Goal: Information Seeking & Learning: Learn about a topic

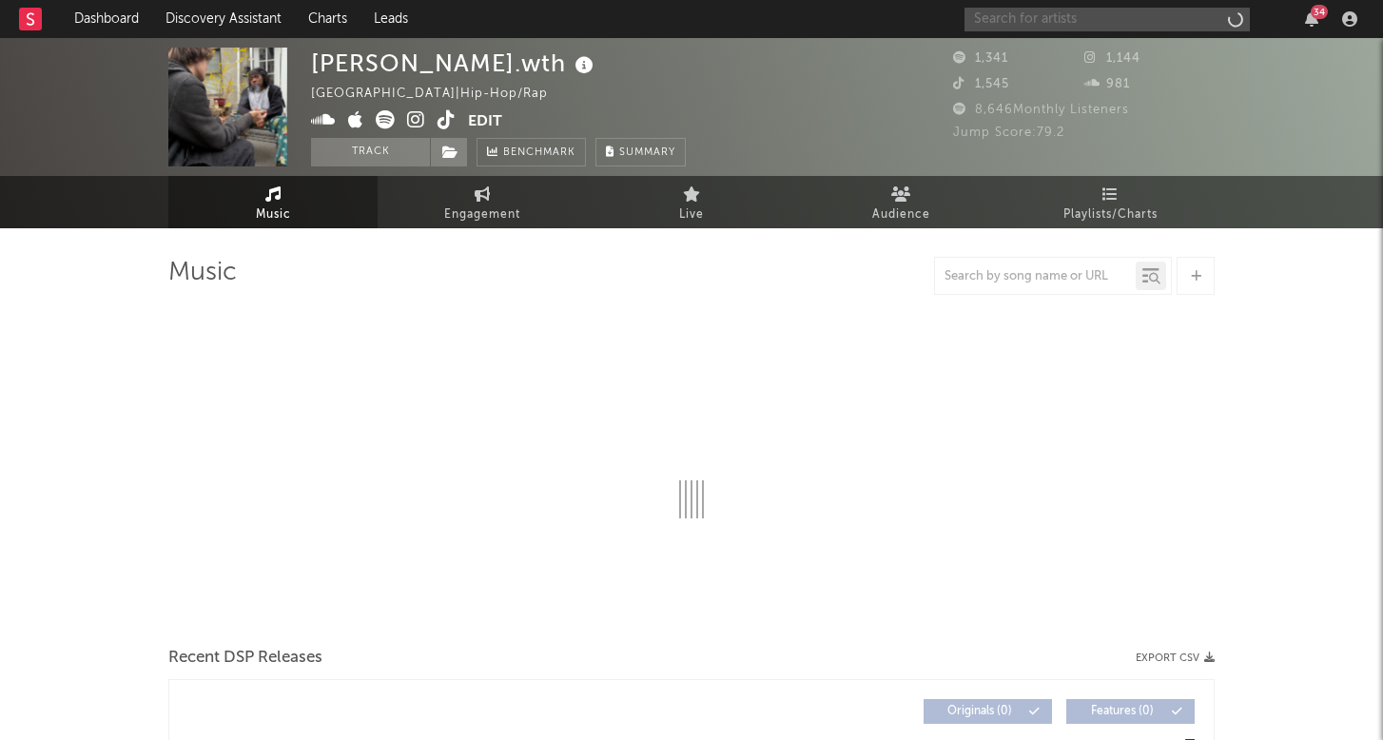
click at [1070, 16] on input "text" at bounding box center [1106, 20] width 285 height 24
select select "6m"
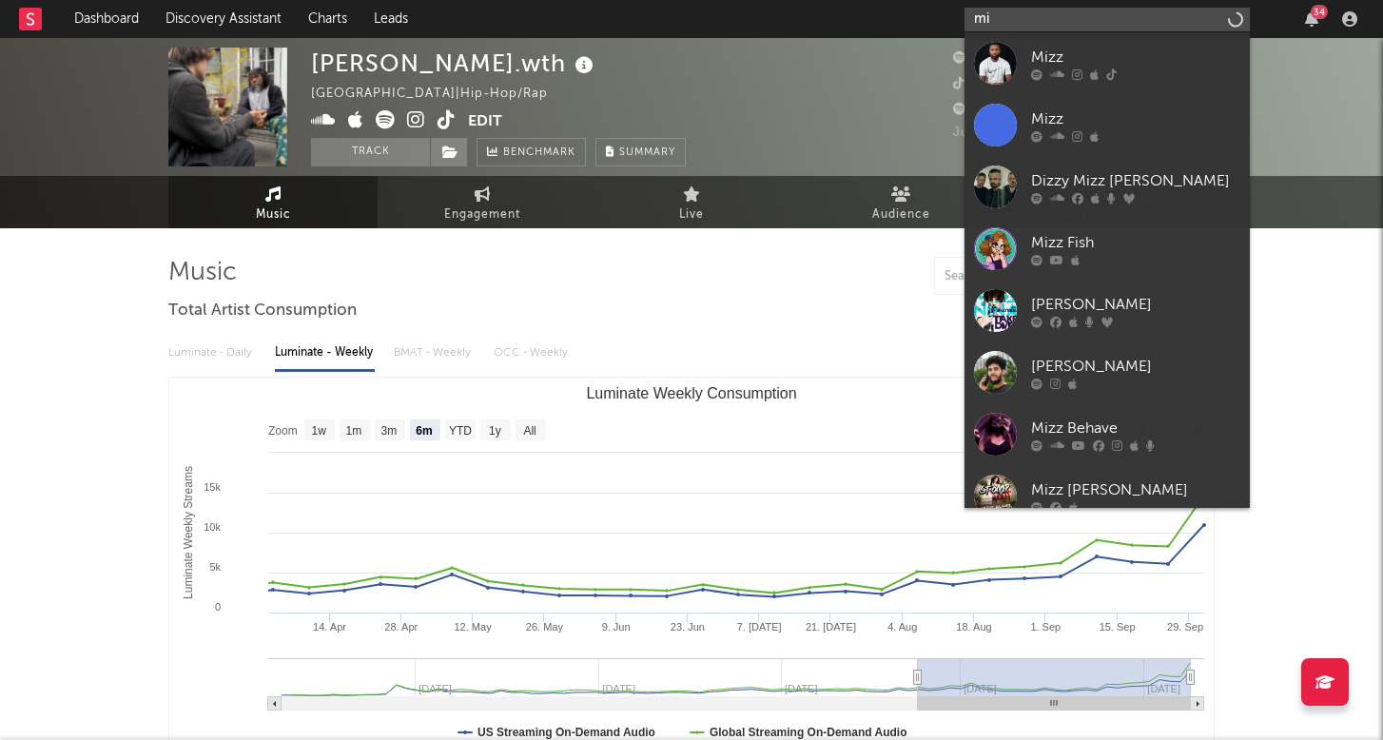
type input "m"
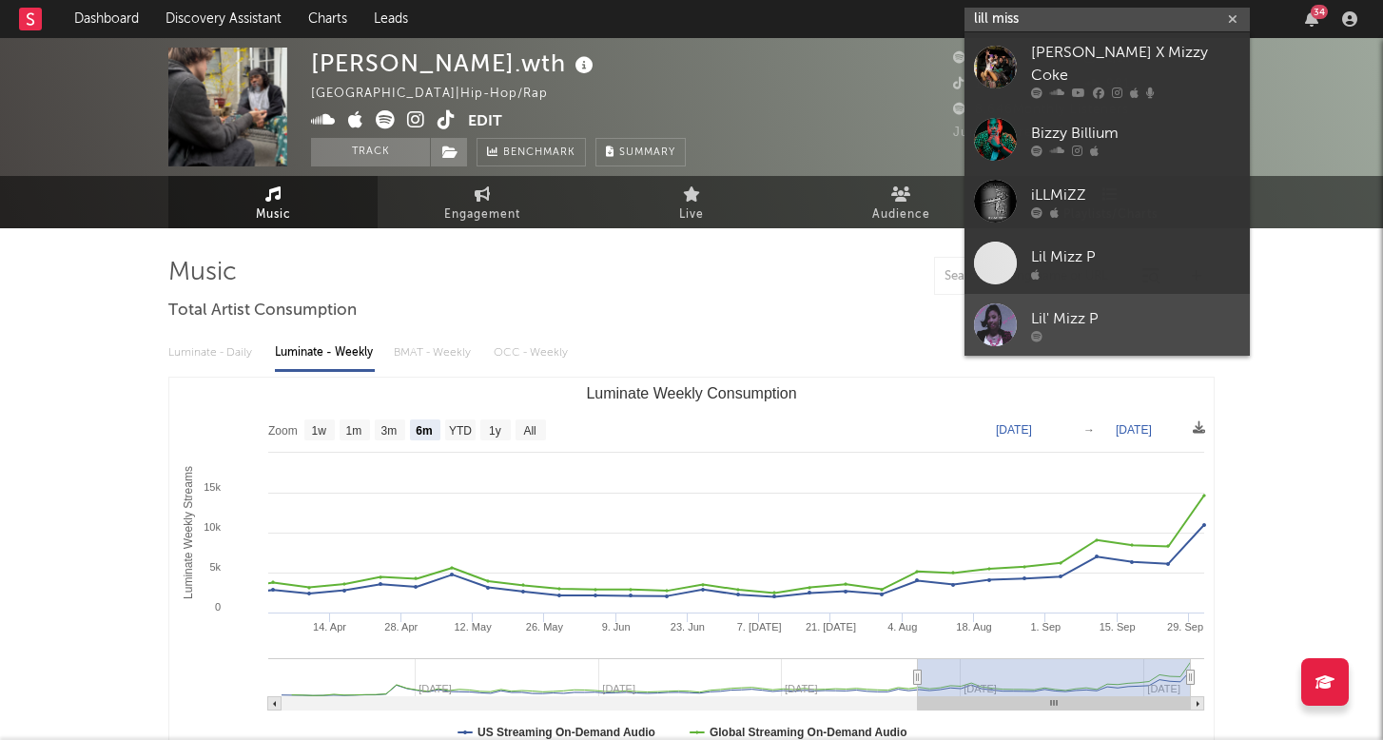
type input "lill miss"
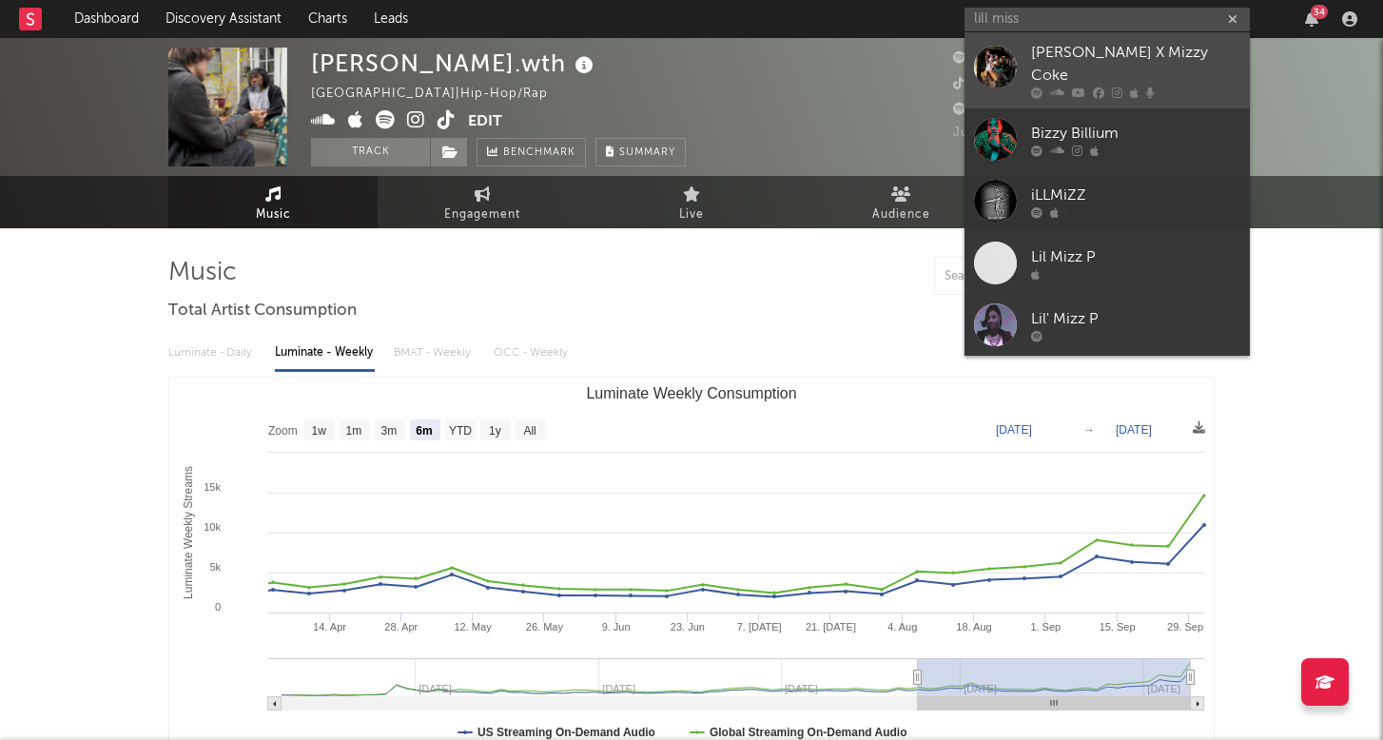
drag, startPoint x: 1240, startPoint y: 301, endPoint x: 1161, endPoint y: 68, distance: 246.0
click at [1161, 87] on div at bounding box center [1135, 92] width 209 height 11
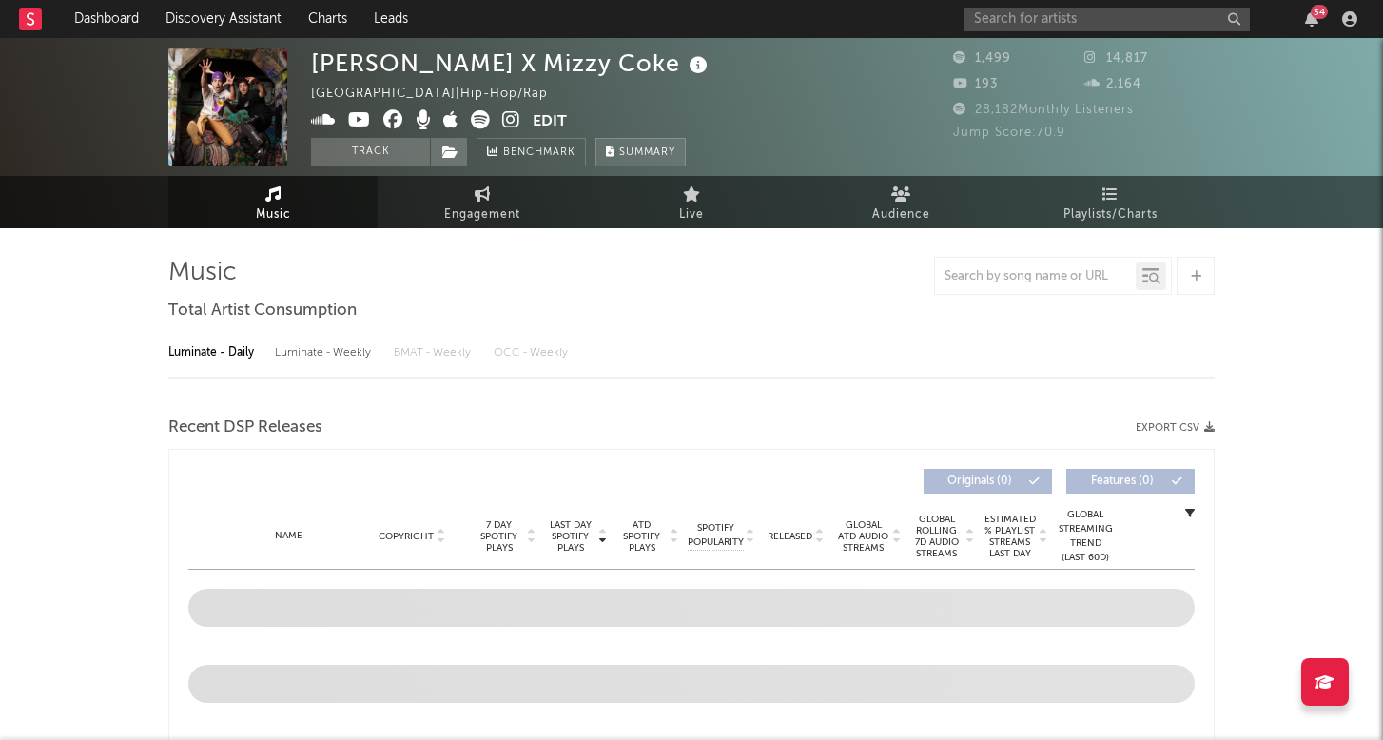
select select "1w"
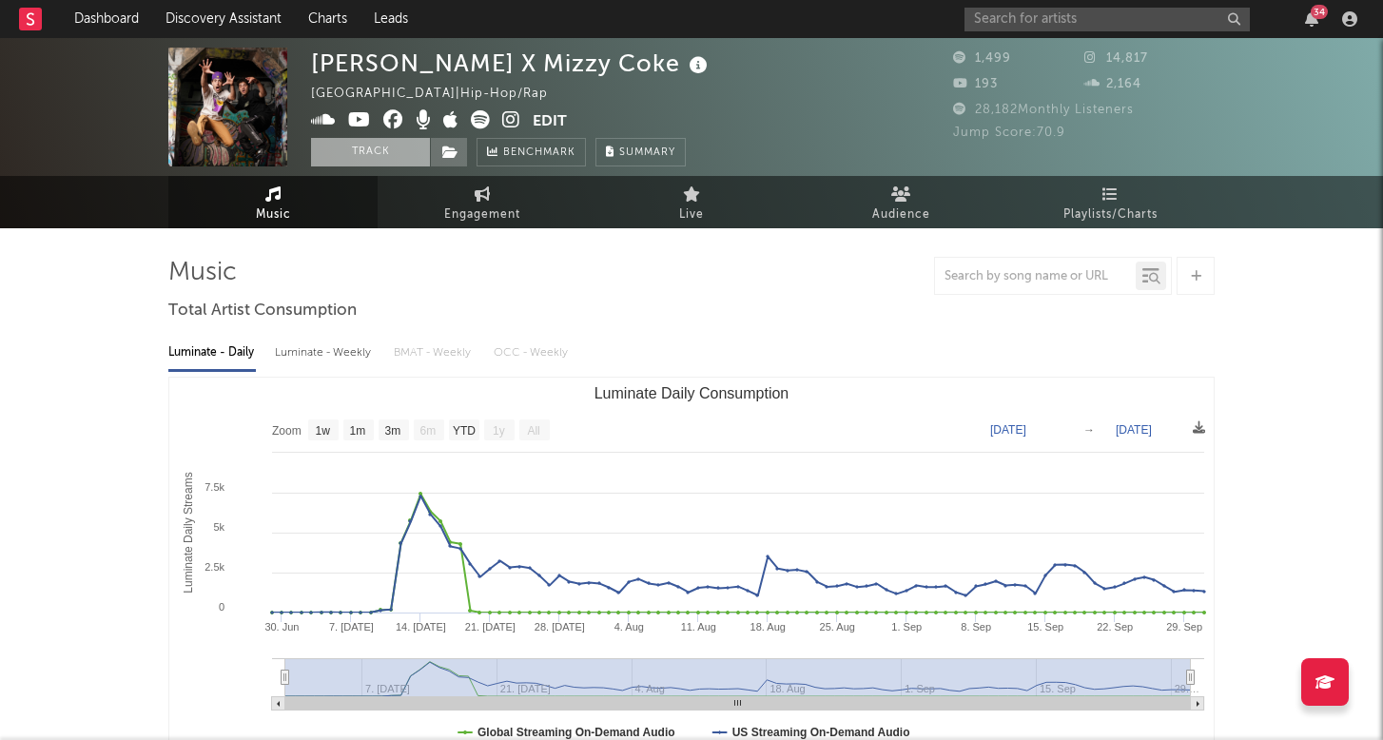
click at [399, 152] on button "Track" at bounding box center [370, 152] width 119 height 29
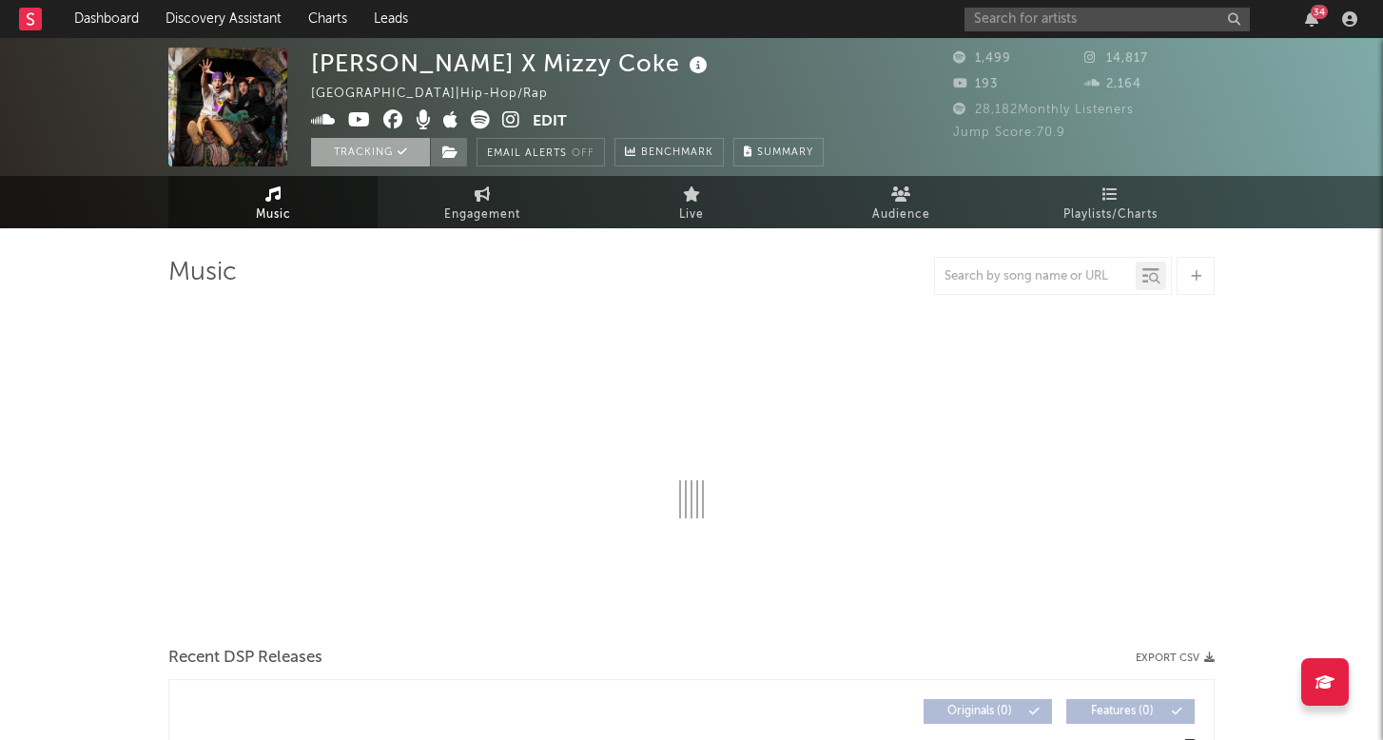
select select "1w"
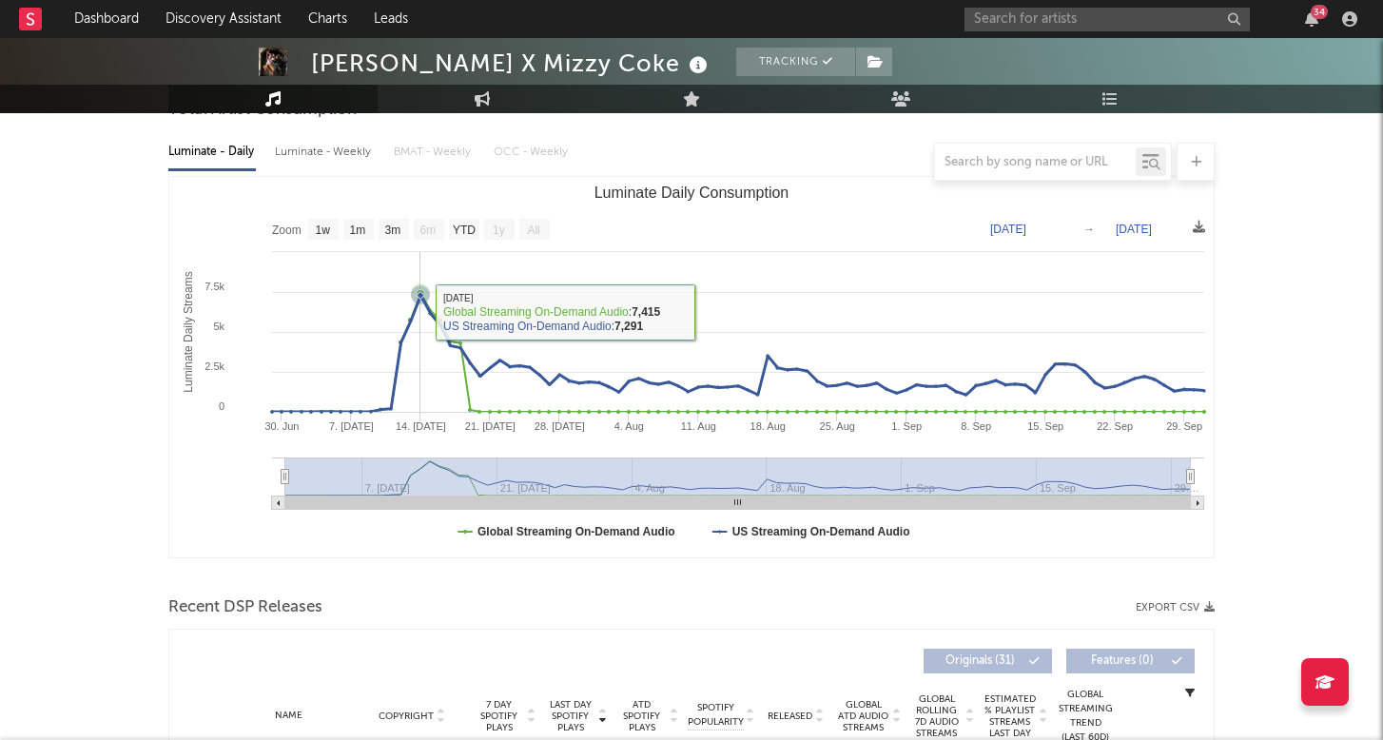
scroll to position [181, 0]
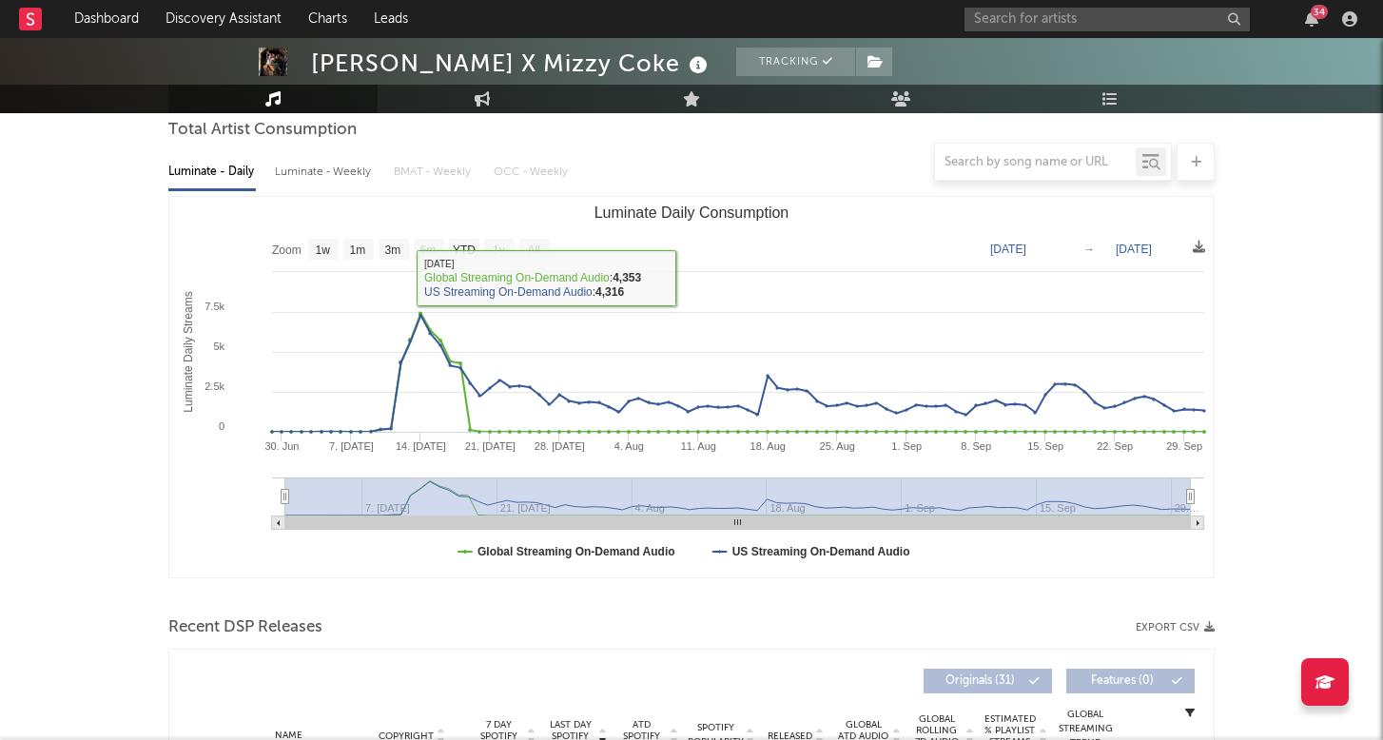
click at [347, 162] on div at bounding box center [691, 162] width 1046 height 38
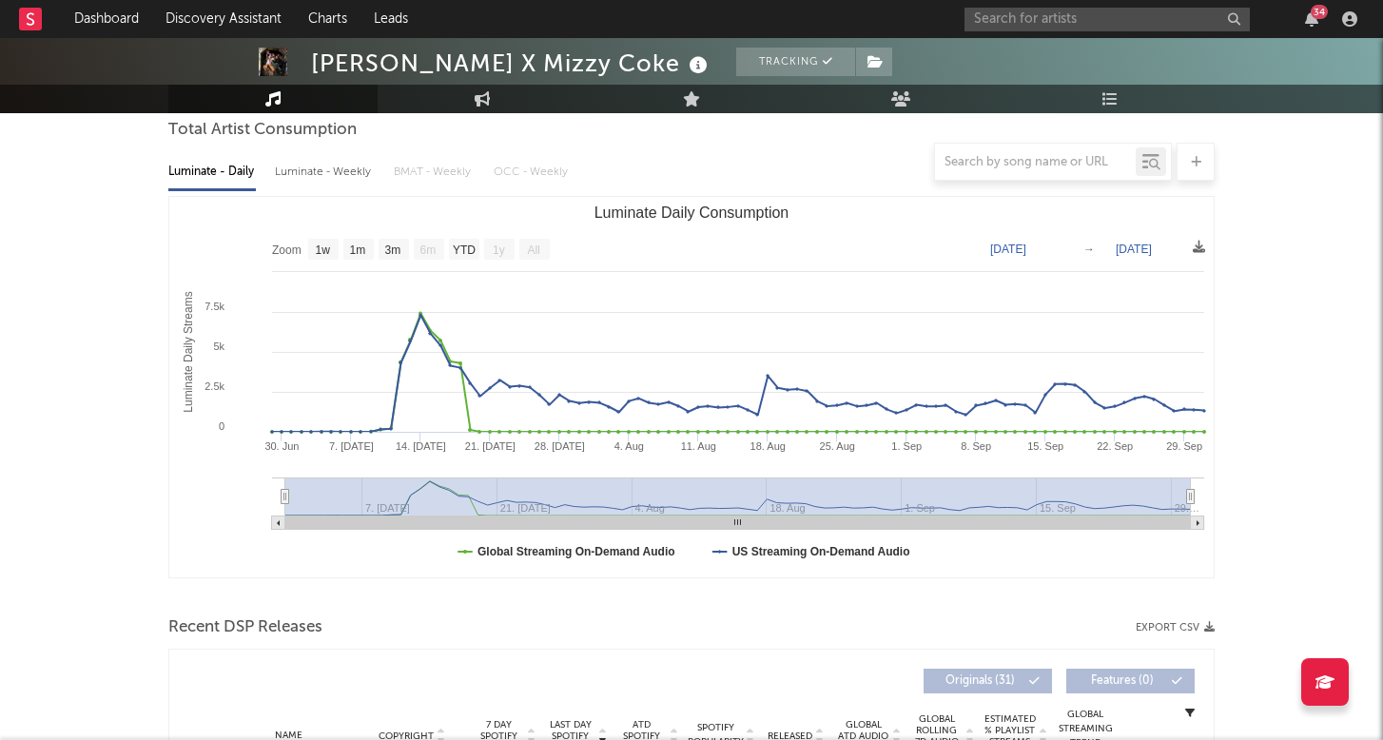
click at [356, 183] on div "Luminate - Weekly" at bounding box center [325, 172] width 100 height 32
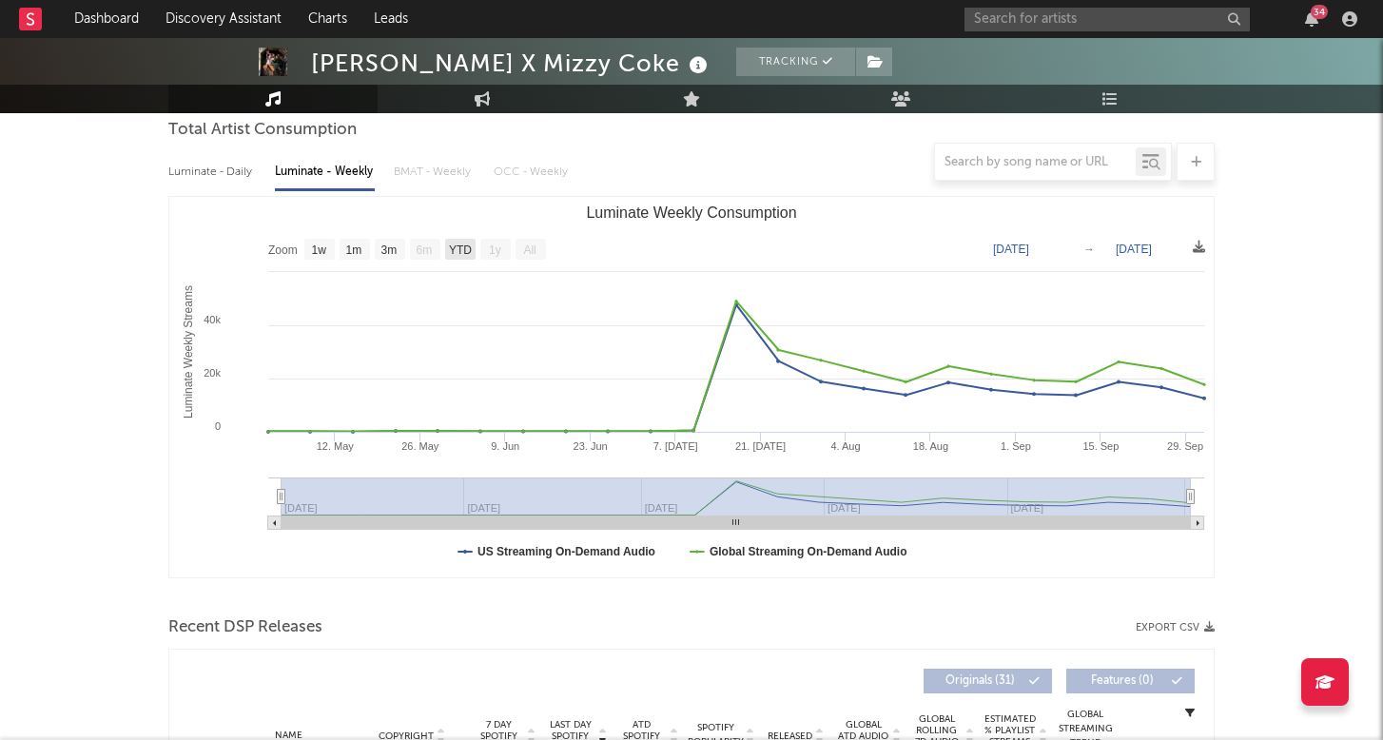
click at [471, 251] on text "YTD" at bounding box center [460, 249] width 23 height 13
click at [388, 252] on text "3m" at bounding box center [389, 249] width 16 height 13
select select "3m"
type input "[DATE]"
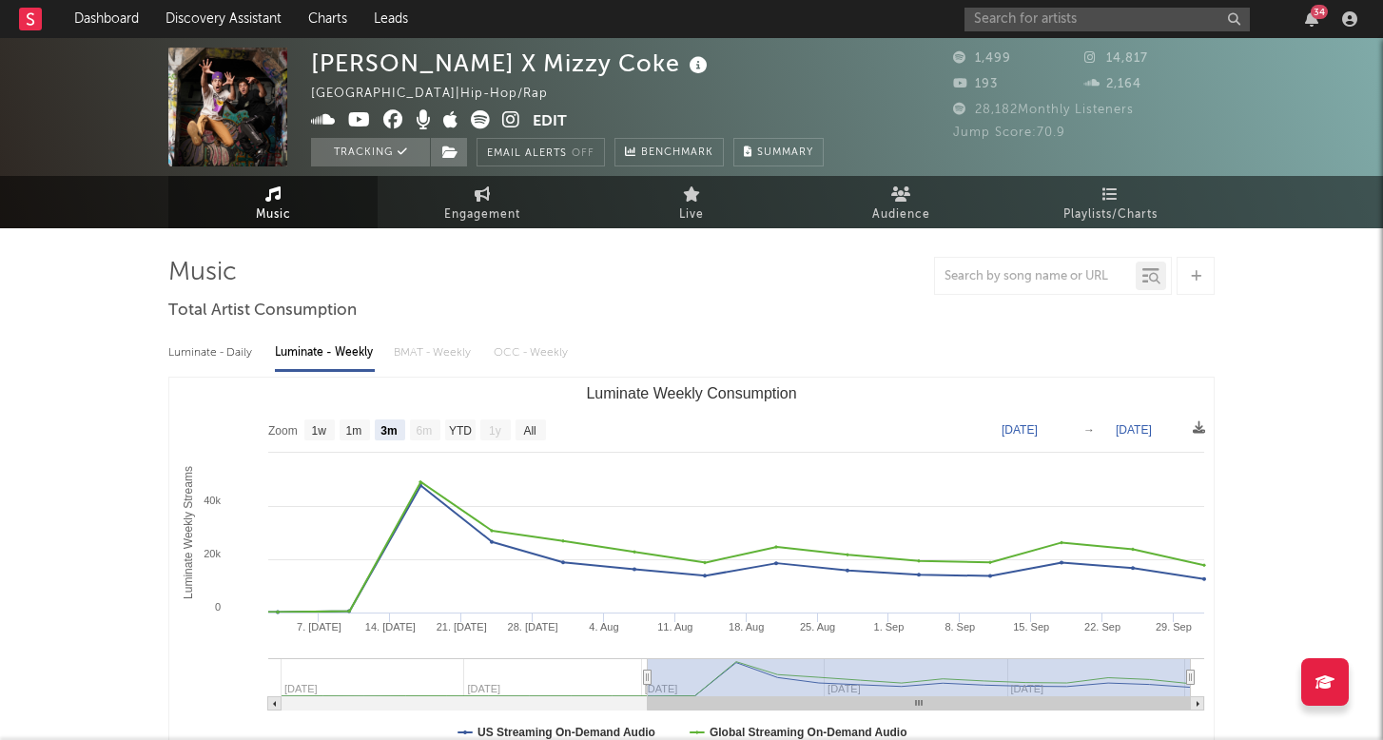
scroll to position [0, 0]
click at [460, 160] on span at bounding box center [449, 152] width 38 height 29
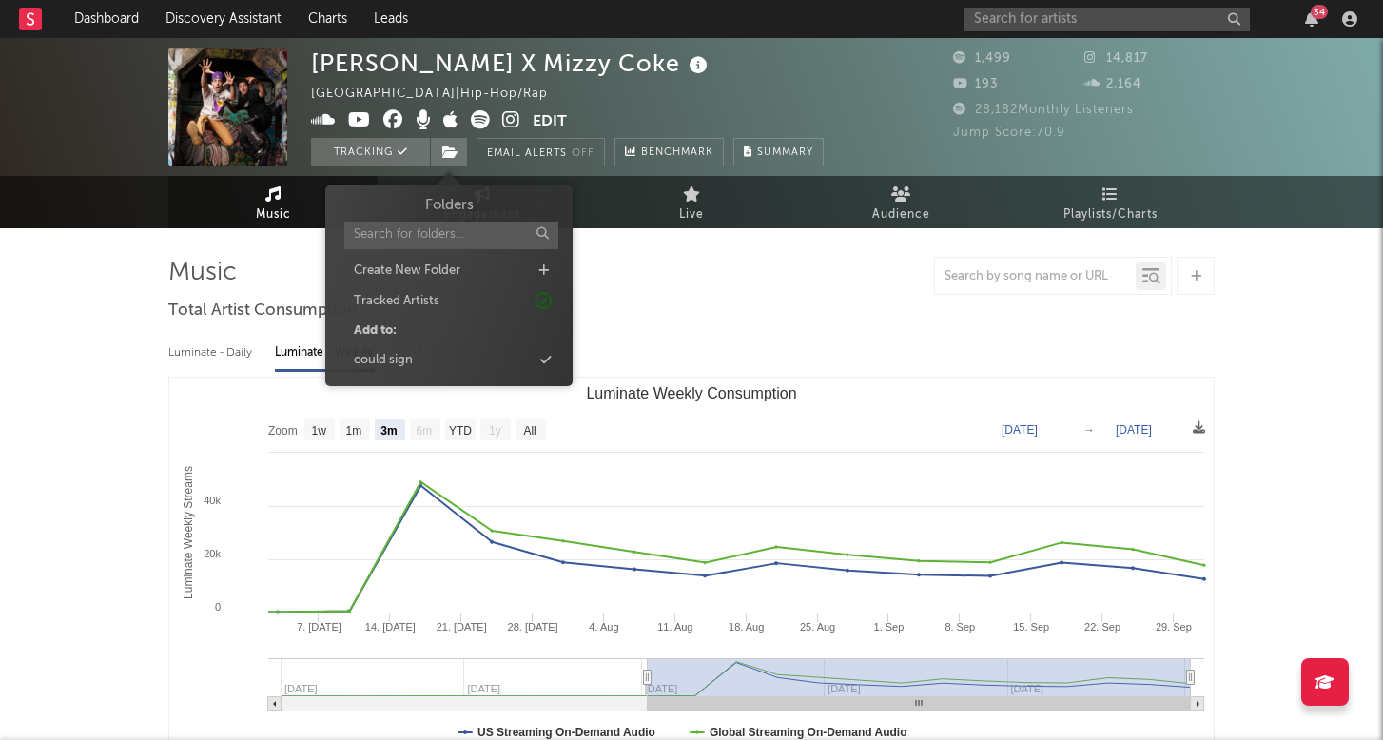
click at [491, 380] on div "Folders Create New Folder Tracked Artists Add to: could sign" at bounding box center [448, 285] width 247 height 201
click at [497, 365] on div "could sign" at bounding box center [448, 360] width 219 height 25
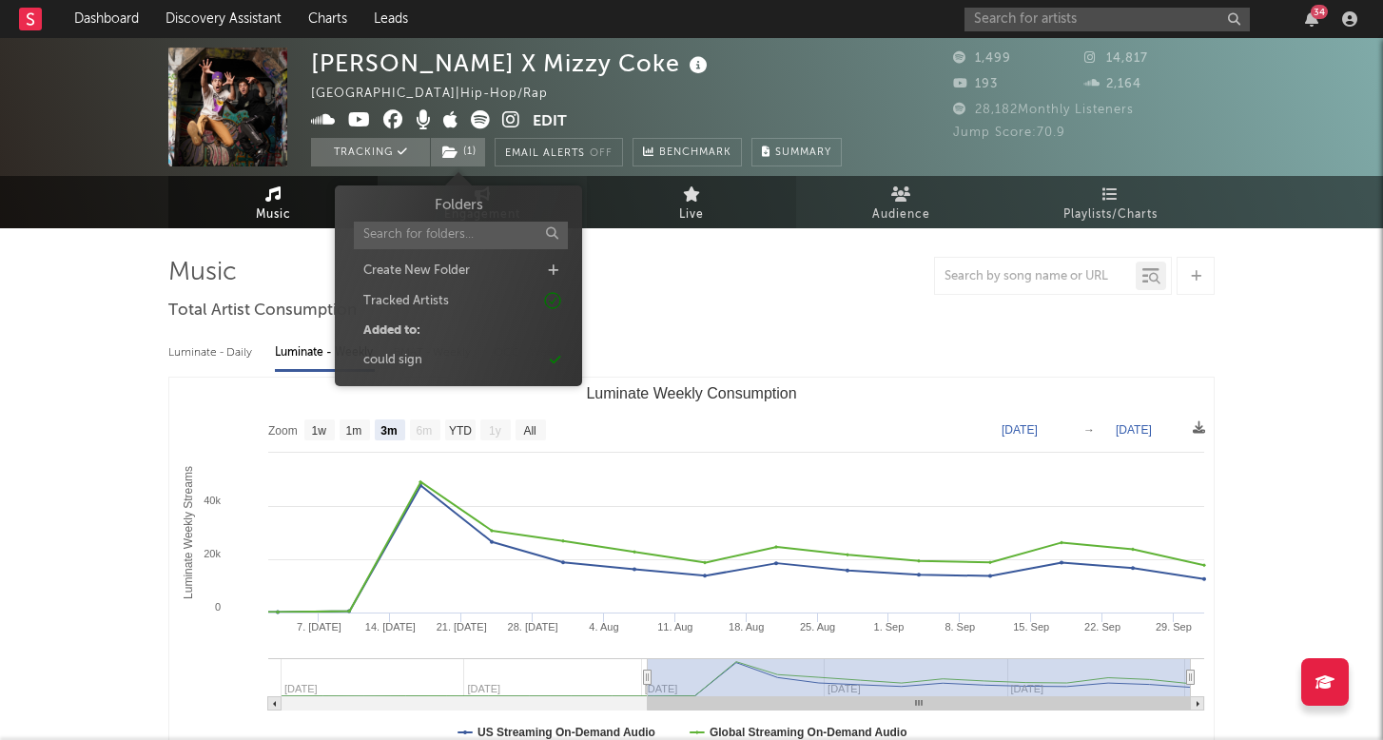
click at [660, 222] on link "Live" at bounding box center [691, 202] width 209 height 52
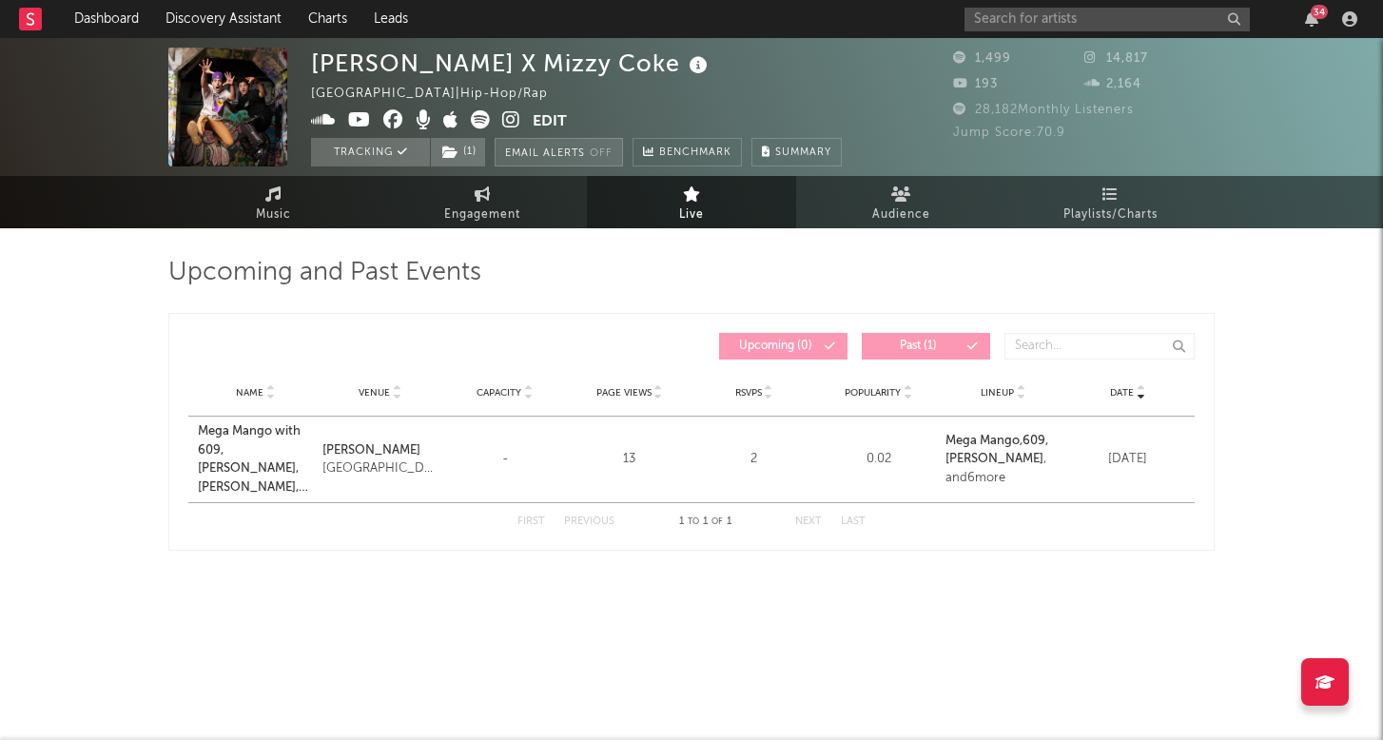
click at [607, 159] on button "Email Alerts Off" at bounding box center [558, 152] width 128 height 29
click at [505, 209] on span "Engagement" at bounding box center [482, 214] width 76 height 23
select select "1w"
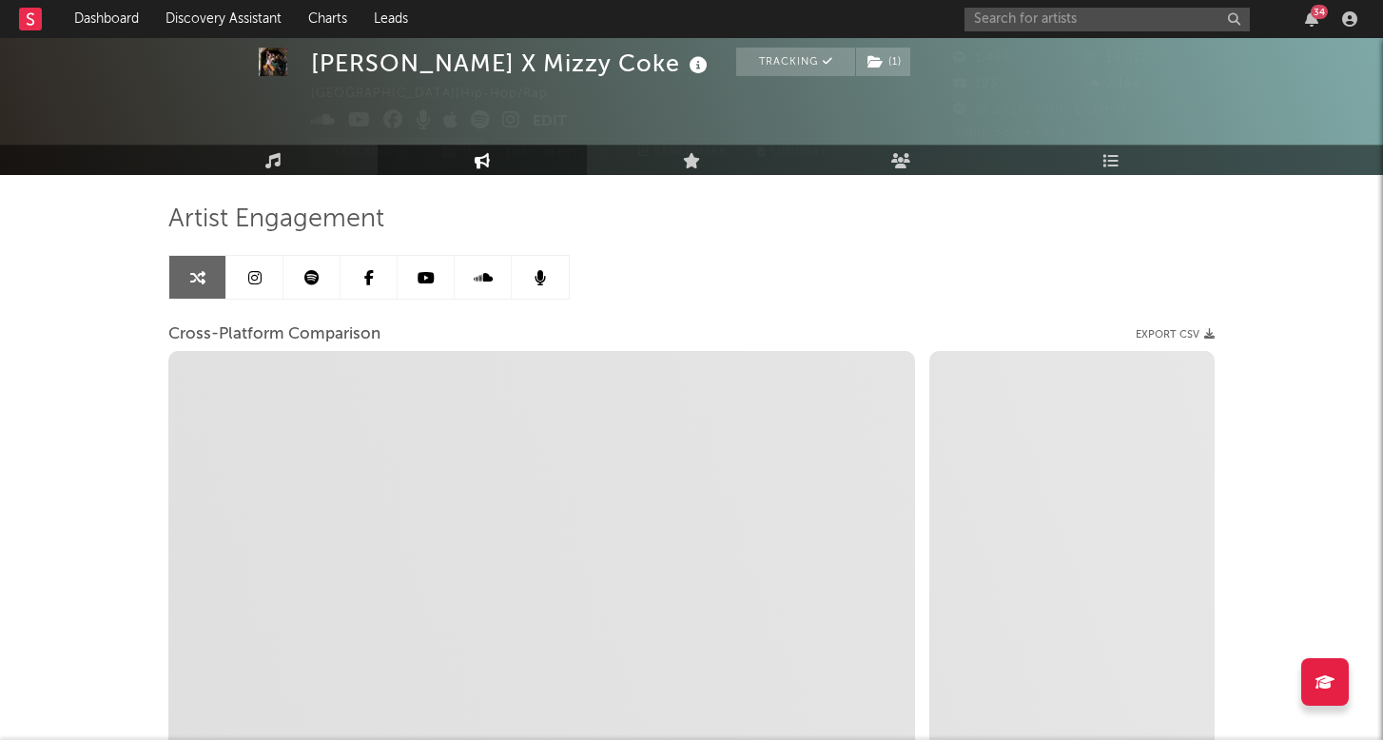
scroll to position [59, 0]
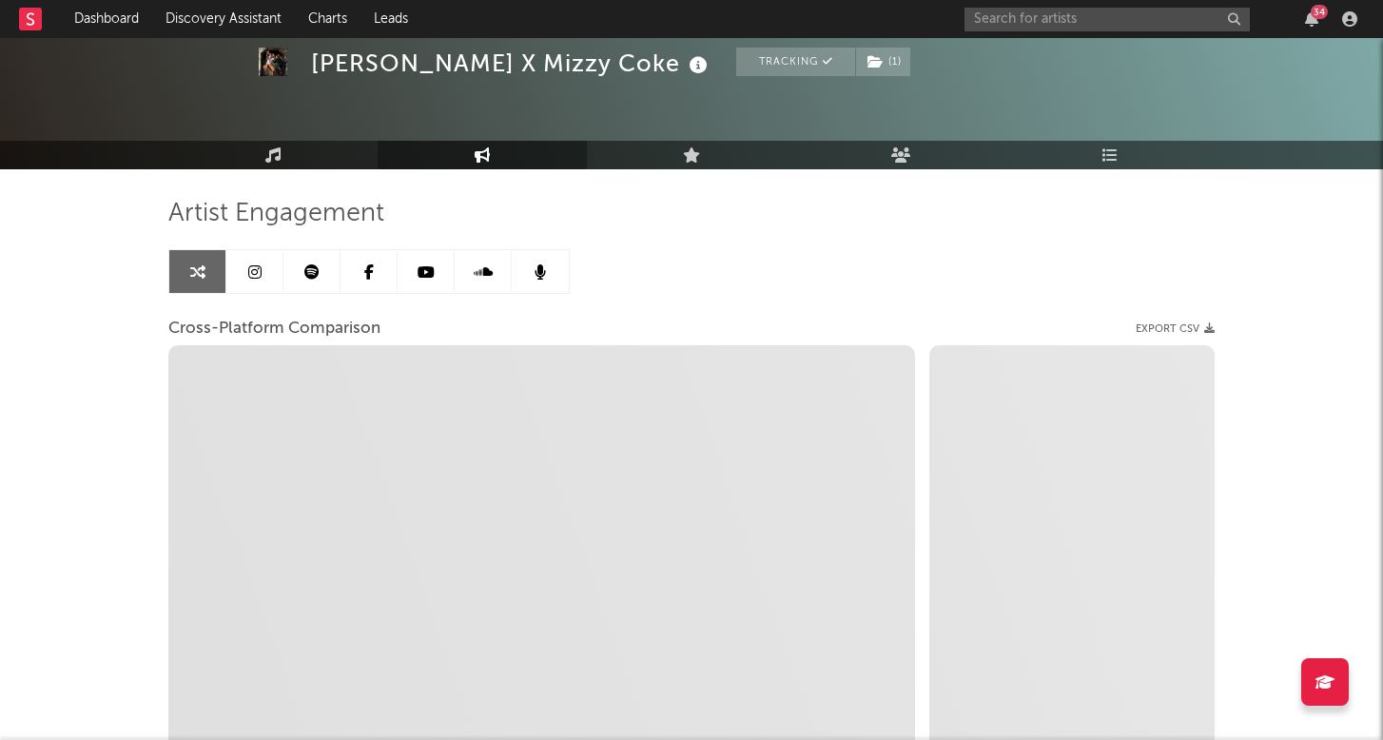
select select "1m"
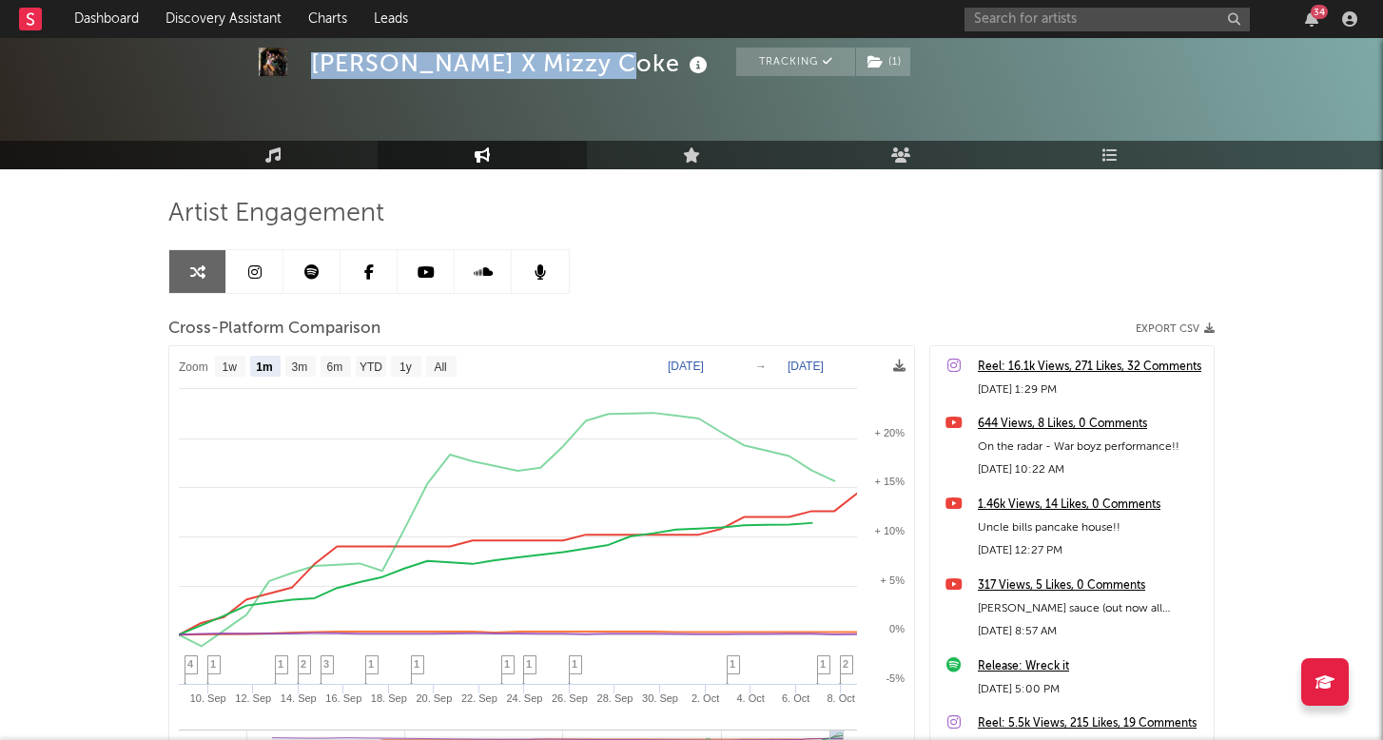
drag, startPoint x: 307, startPoint y: 60, endPoint x: 587, endPoint y: 62, distance: 279.6
click at [587, 62] on div "[PERSON_NAME] X Mizzy Coke Tracking ( 1 ) [GEOGRAPHIC_DATA] | Hip-Hop/Rap Edit …" at bounding box center [691, 48] width 1383 height 138
copy div "[PERSON_NAME] X Mizzy Coke"
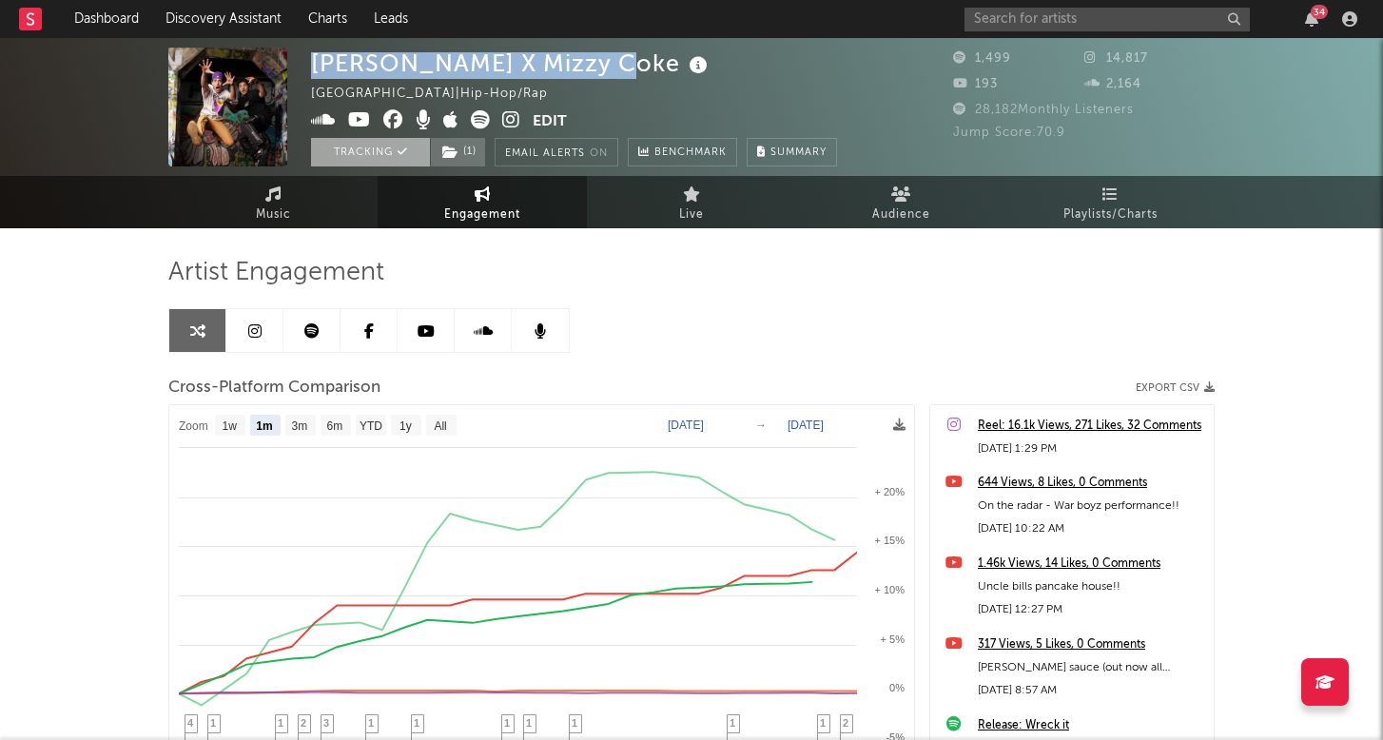
scroll to position [0, 0]
click at [295, 203] on link "Music" at bounding box center [272, 202] width 209 height 52
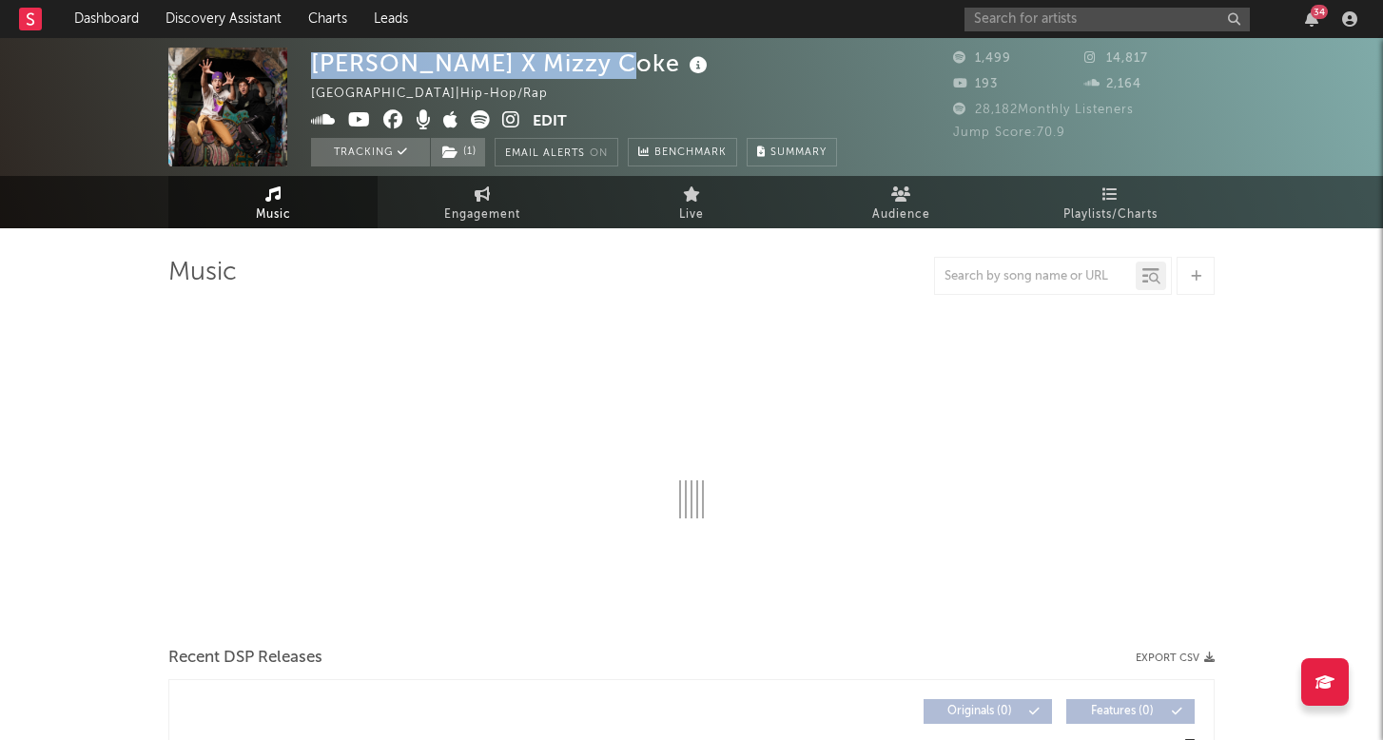
select select "1w"
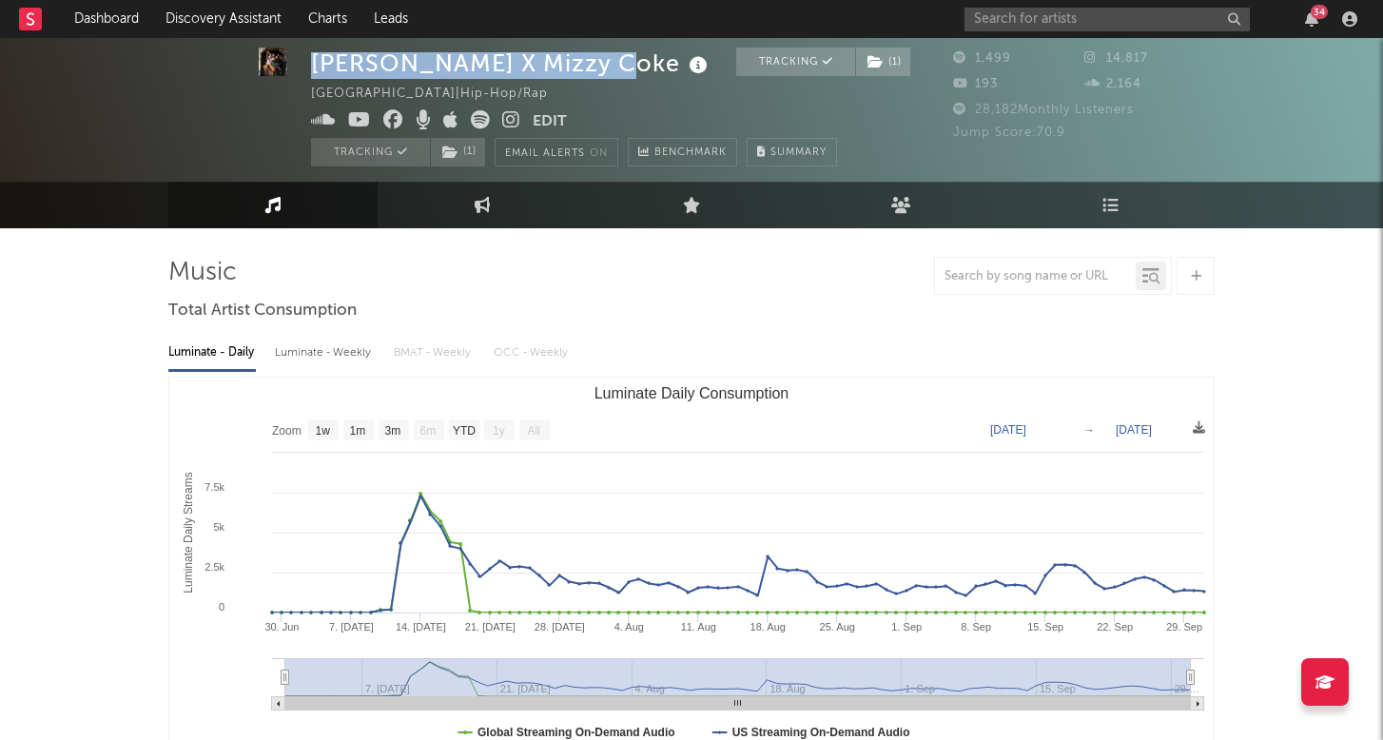
scroll to position [59, 0]
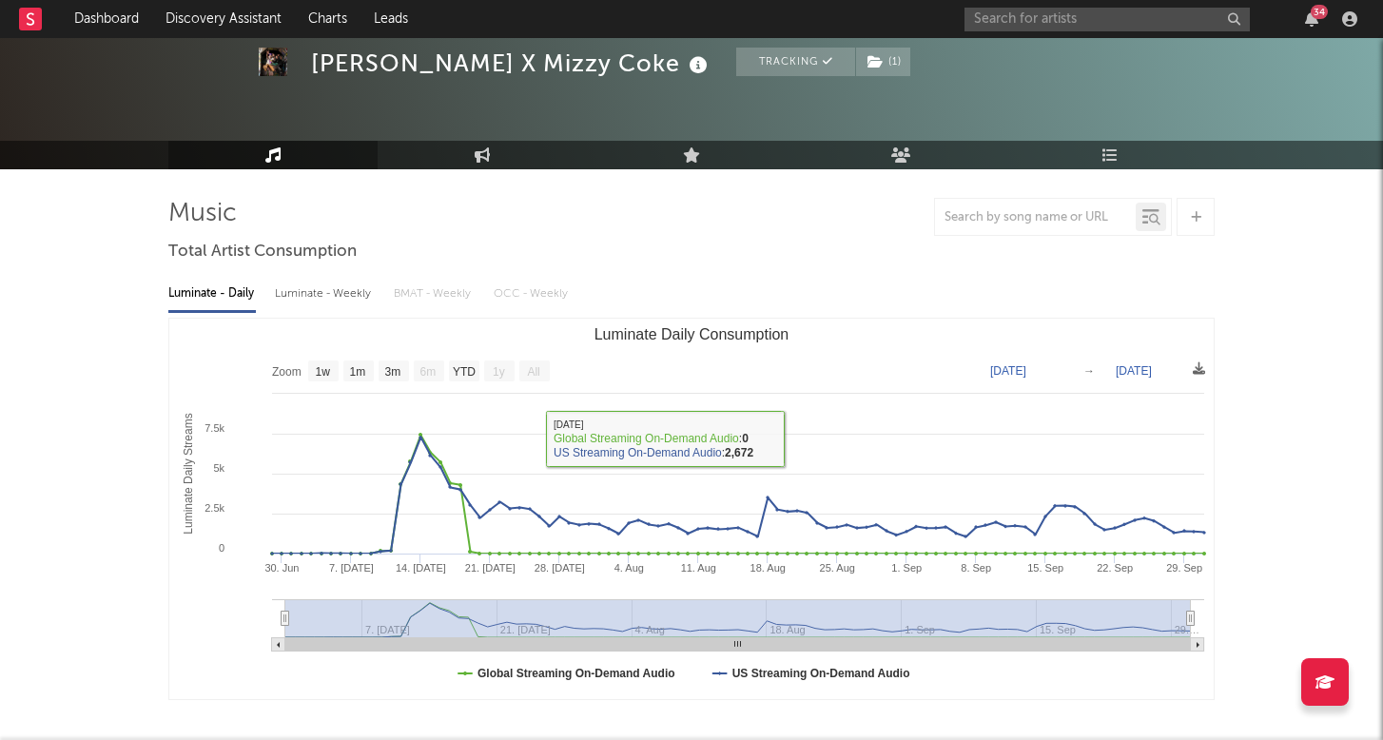
click at [322, 294] on div "Luminate - Weekly" at bounding box center [325, 294] width 100 height 32
select select "1w"
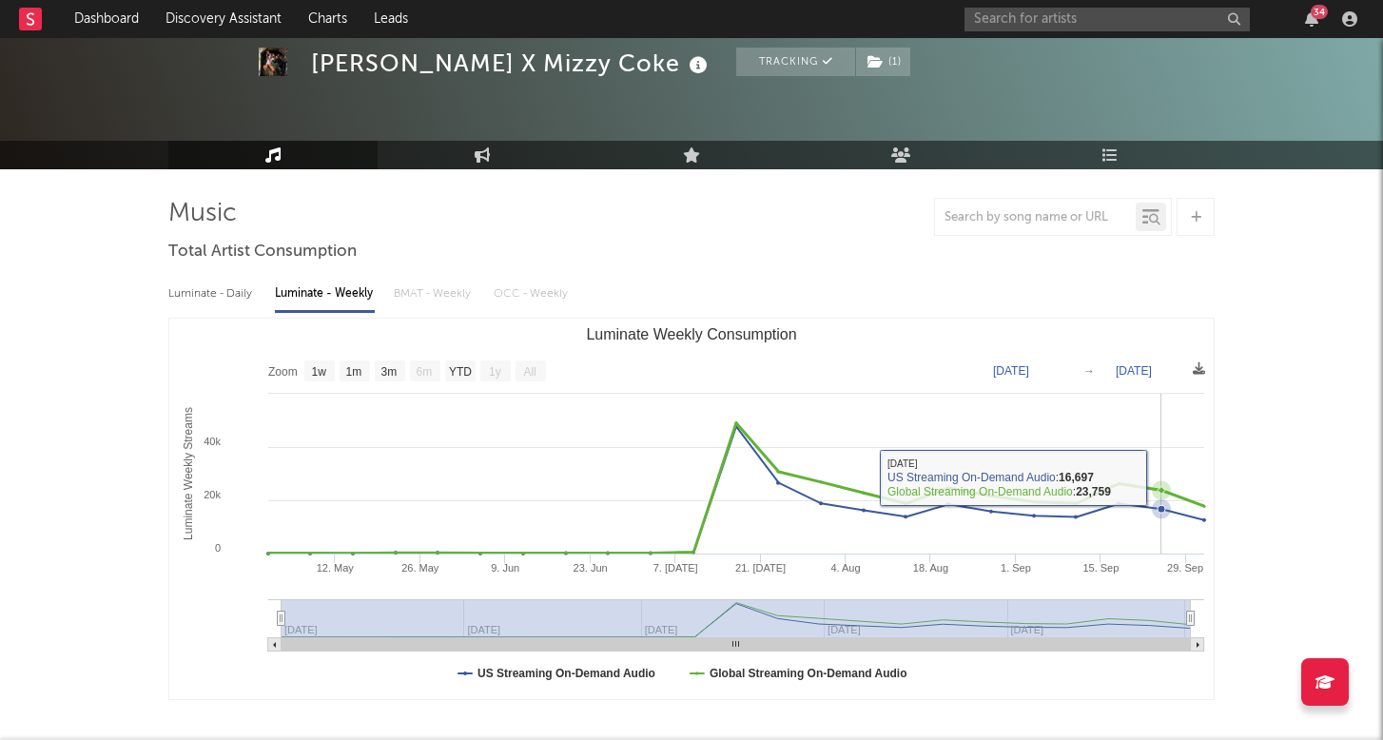
type input "[DATE]"
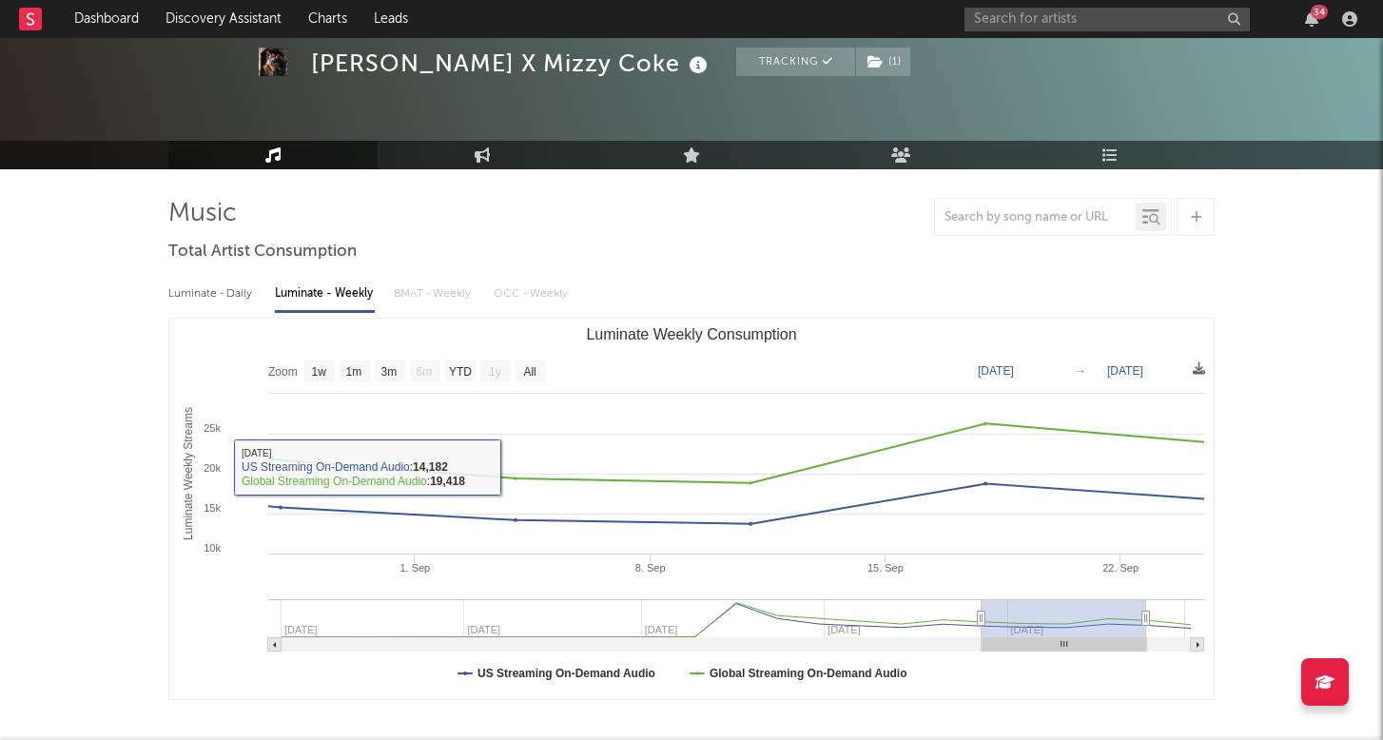
click at [420, 278] on div "Luminate - Daily Luminate - Weekly BMAT - Weekly OCC - Weekly" at bounding box center [691, 294] width 1046 height 32
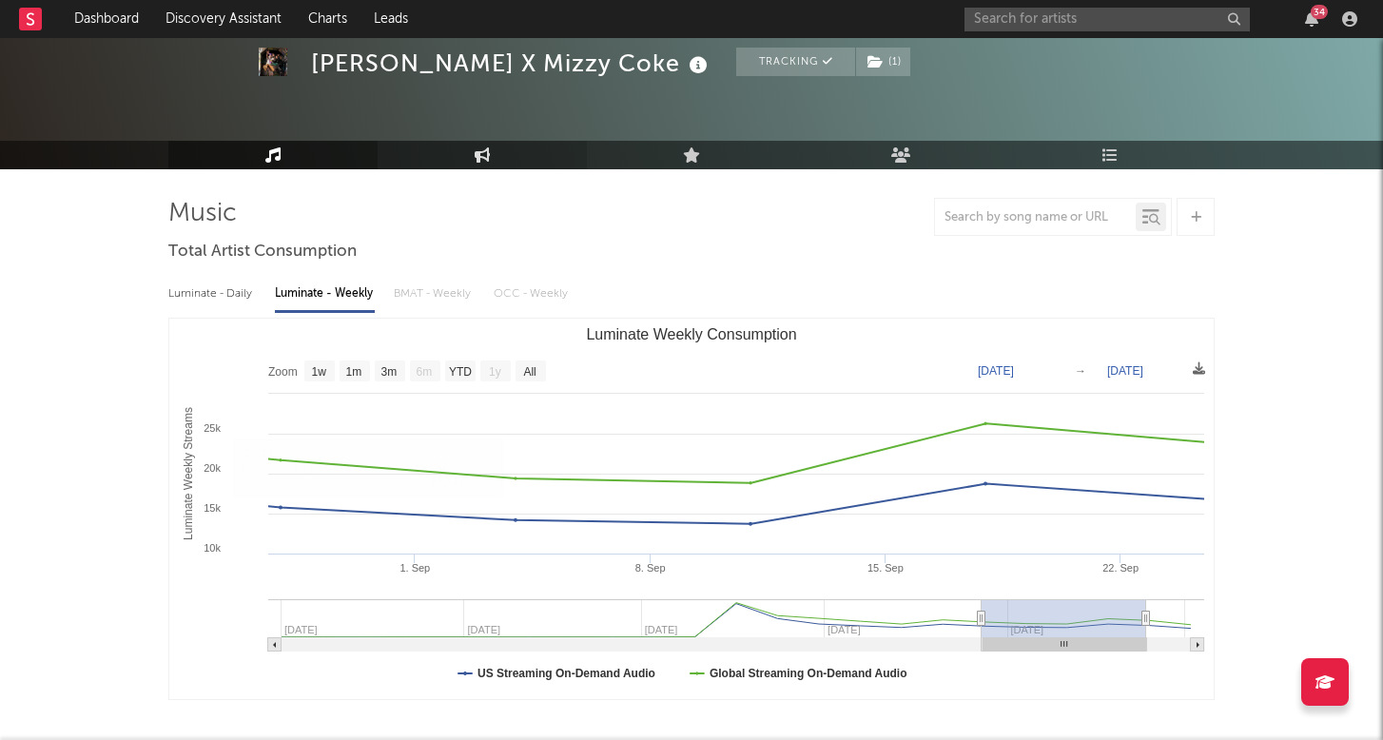
click at [456, 160] on link "Engagement" at bounding box center [482, 155] width 209 height 29
select select "1w"
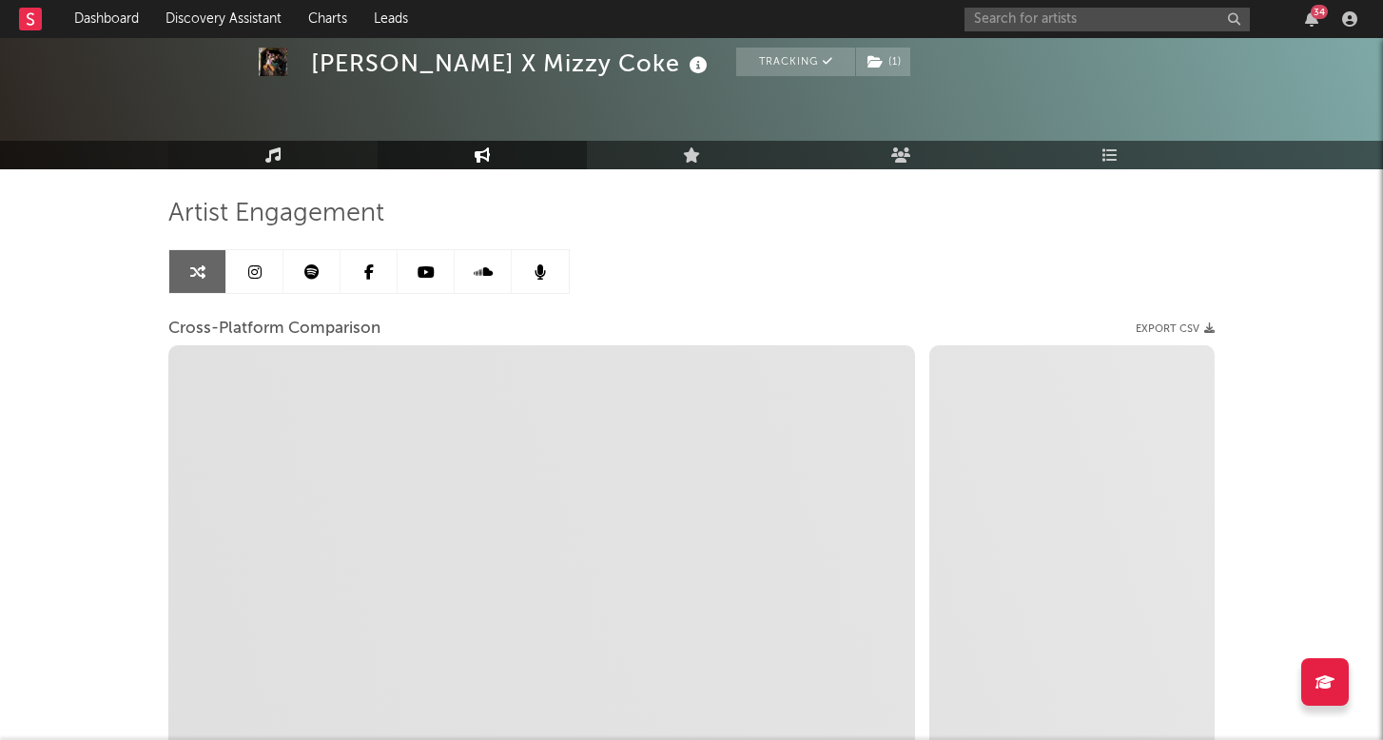
click at [354, 156] on link "Music" at bounding box center [272, 155] width 209 height 29
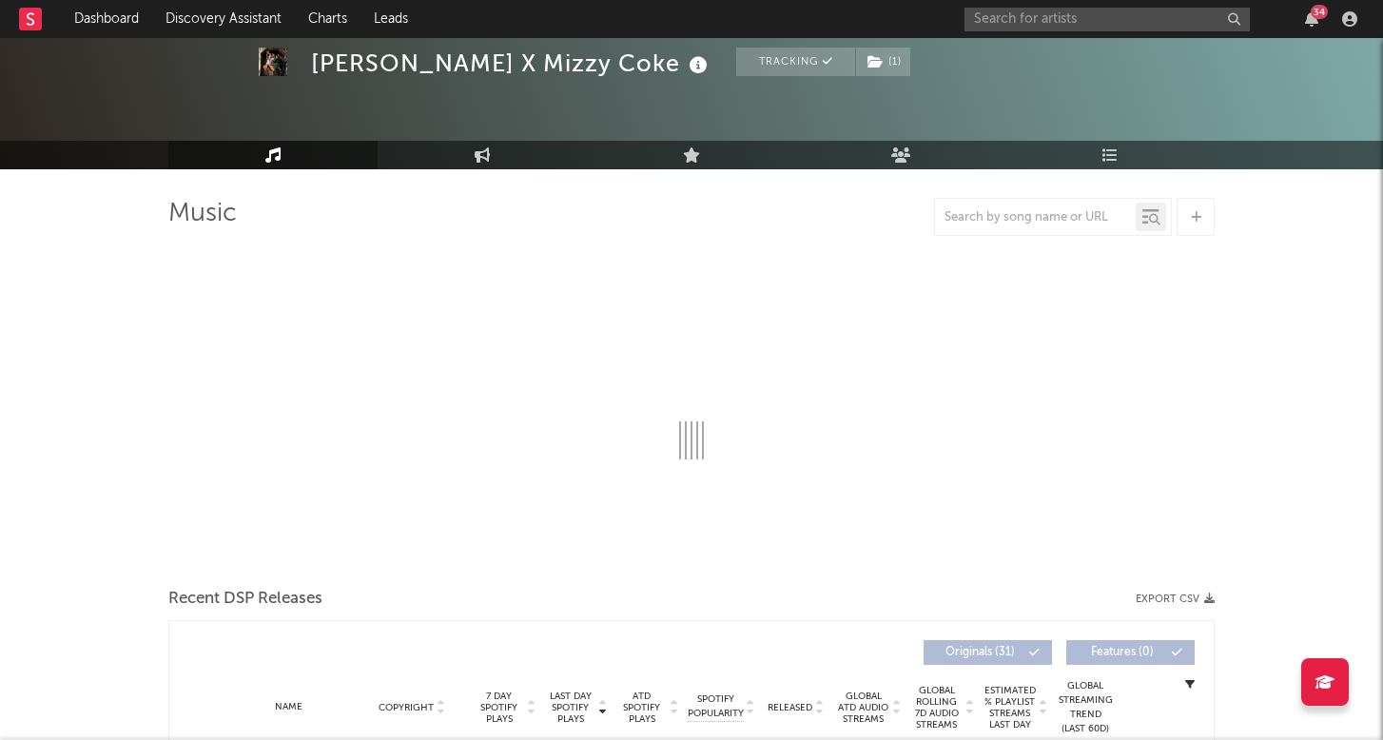
select select "1w"
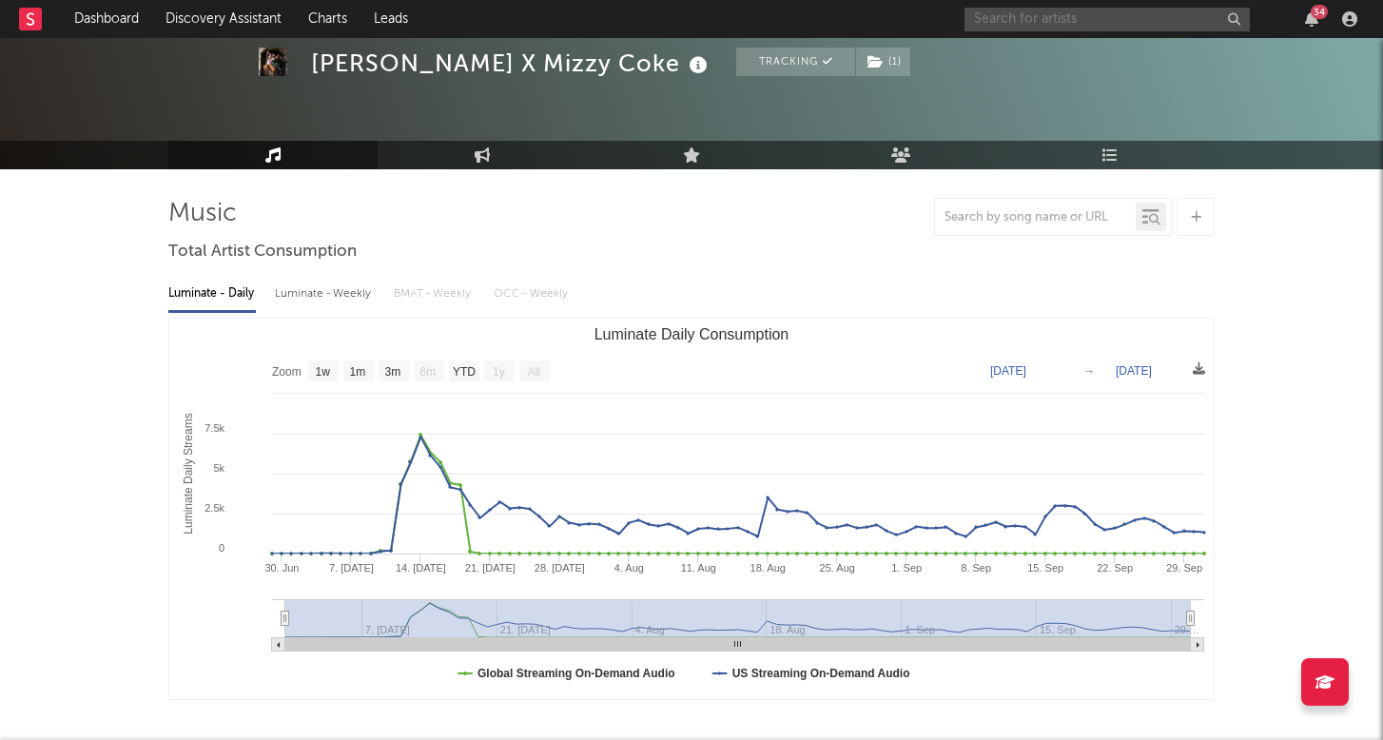
click at [1034, 19] on input "text" at bounding box center [1106, 20] width 285 height 24
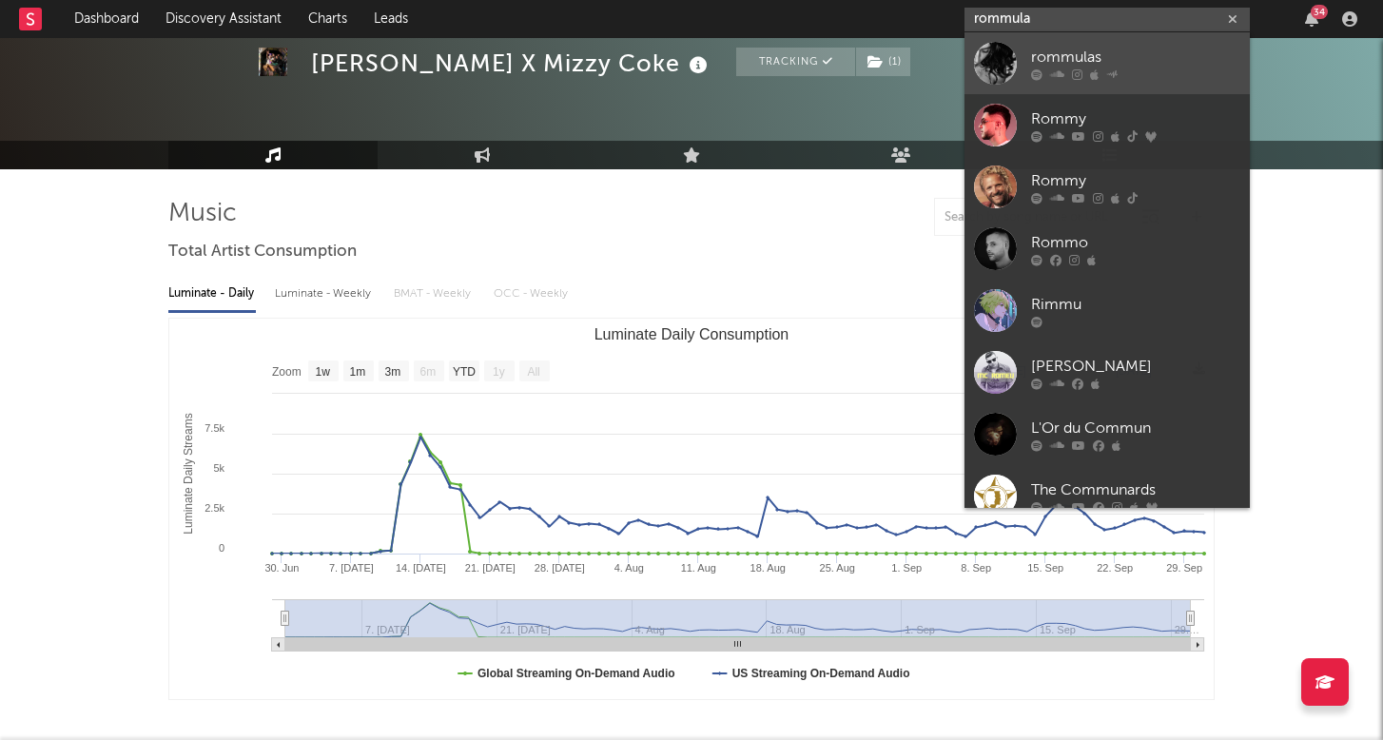
type input "rommula"
click at [1102, 67] on div "rommulas" at bounding box center [1135, 57] width 209 height 23
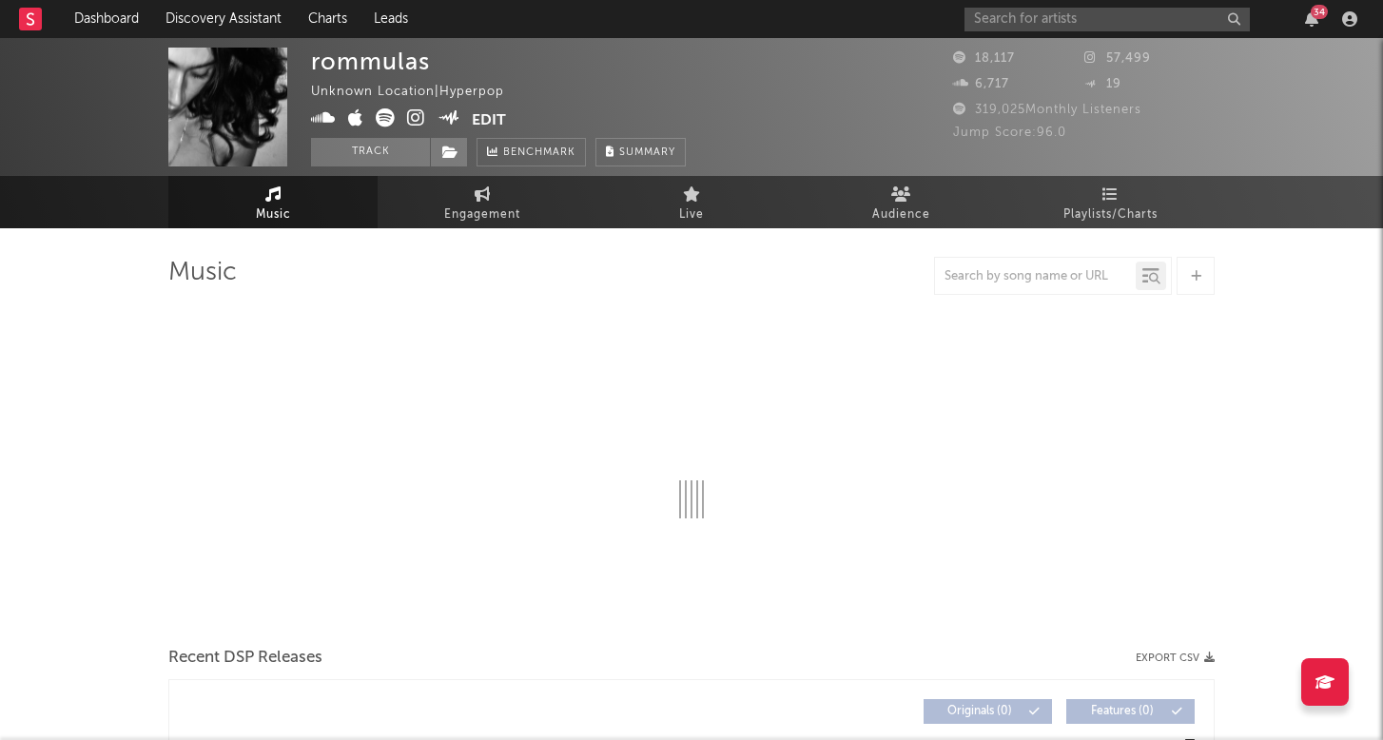
select select "1w"
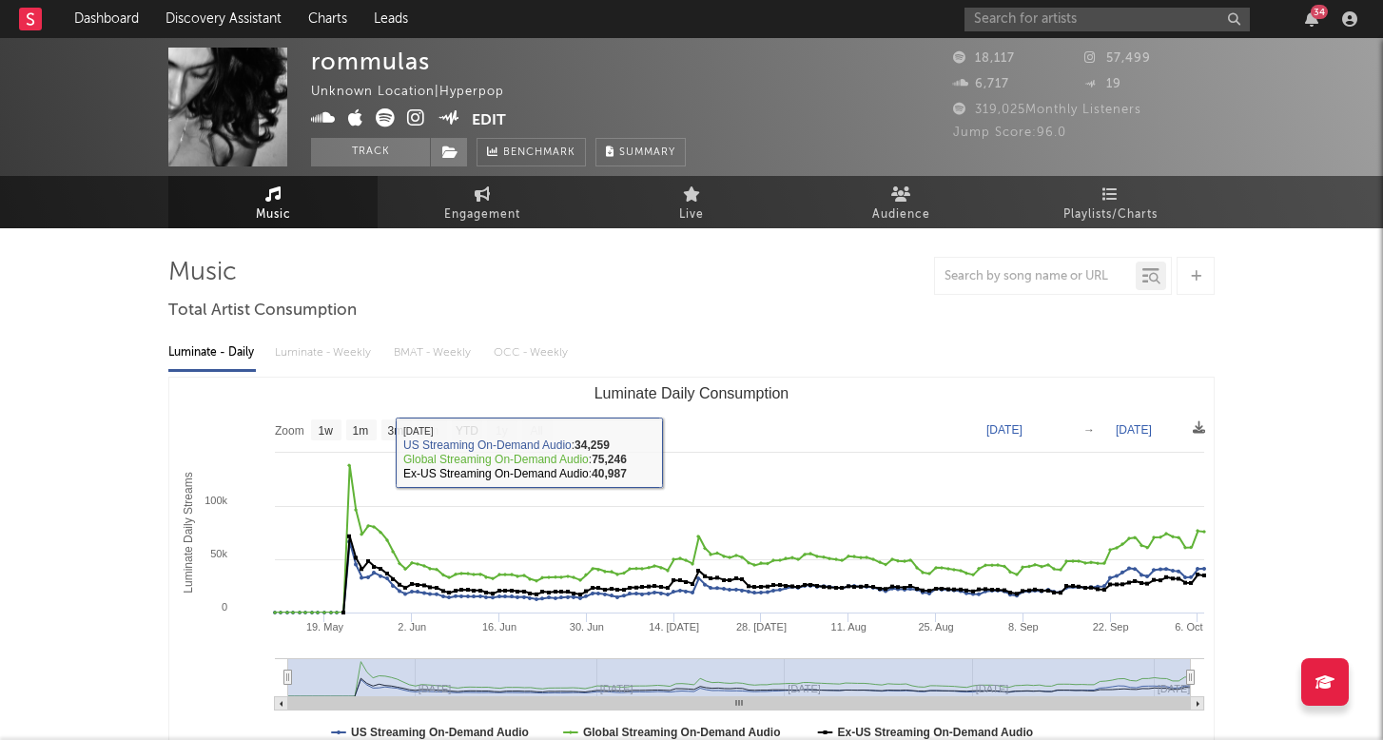
click at [343, 350] on div "Luminate - Daily Luminate - Weekly BMAT - Weekly OCC - Weekly" at bounding box center [691, 353] width 1046 height 32
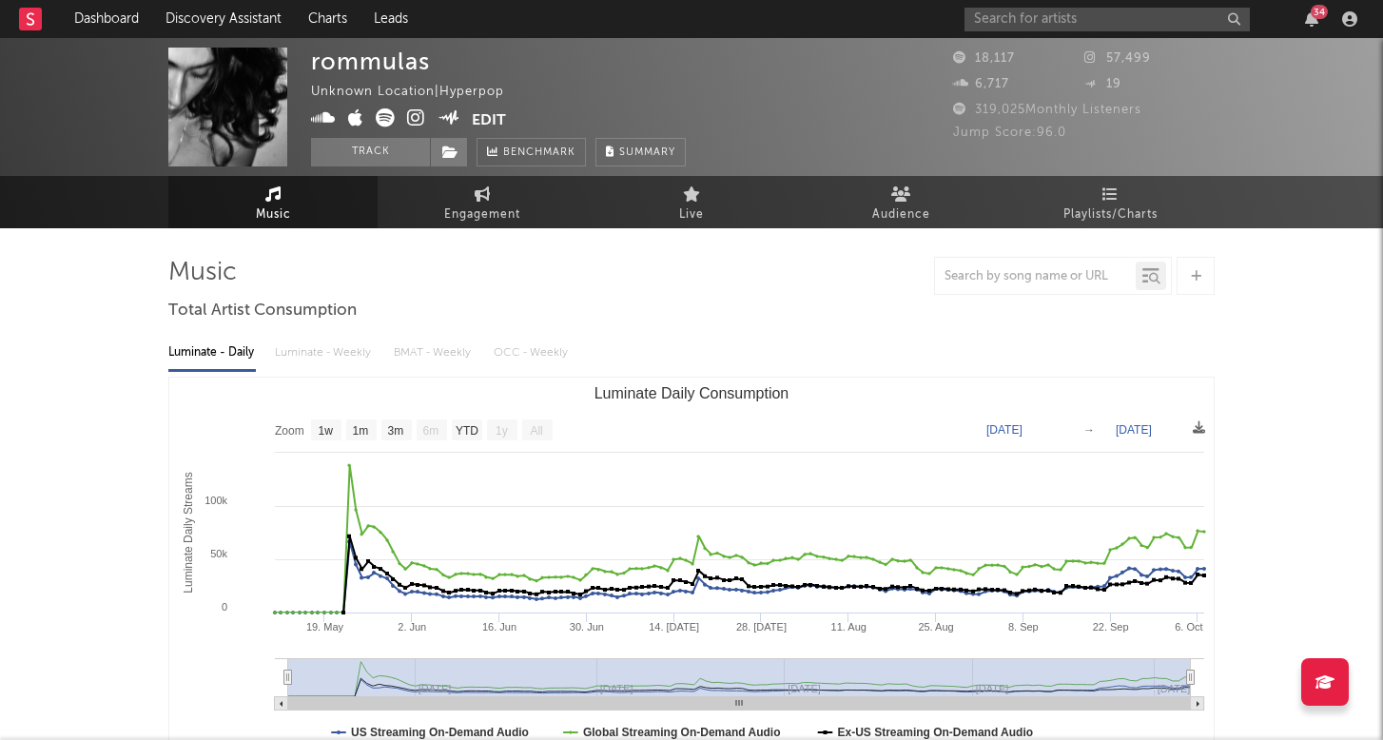
click at [300, 363] on div "Luminate - Daily Luminate - Weekly BMAT - Weekly OCC - Weekly" at bounding box center [691, 353] width 1046 height 32
click at [367, 353] on div "Luminate - Daily Luminate - Weekly BMAT - Weekly OCC - Weekly" at bounding box center [691, 353] width 1046 height 32
